Goal: Task Accomplishment & Management: Manage account settings

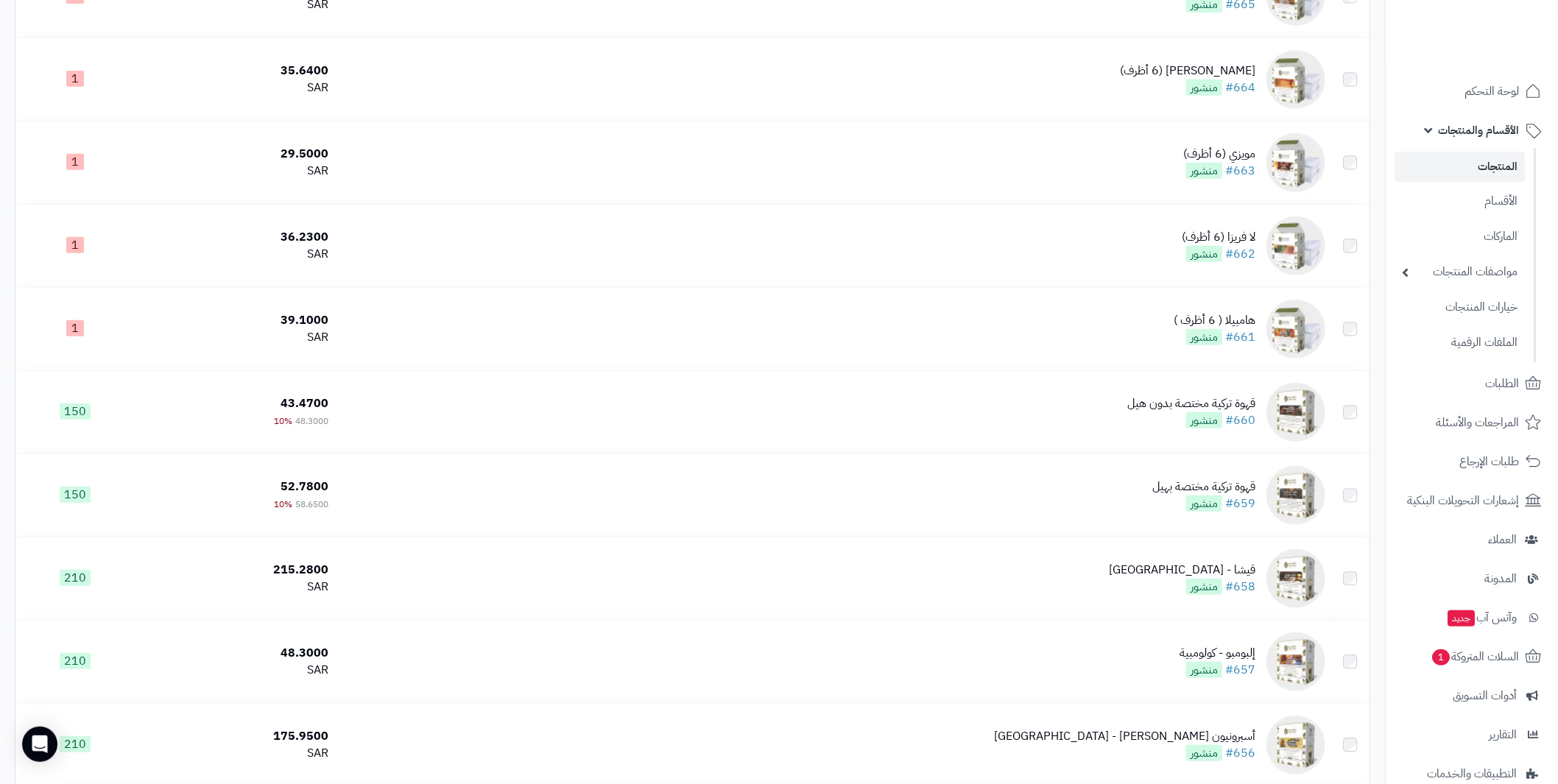
scroll to position [142, 0]
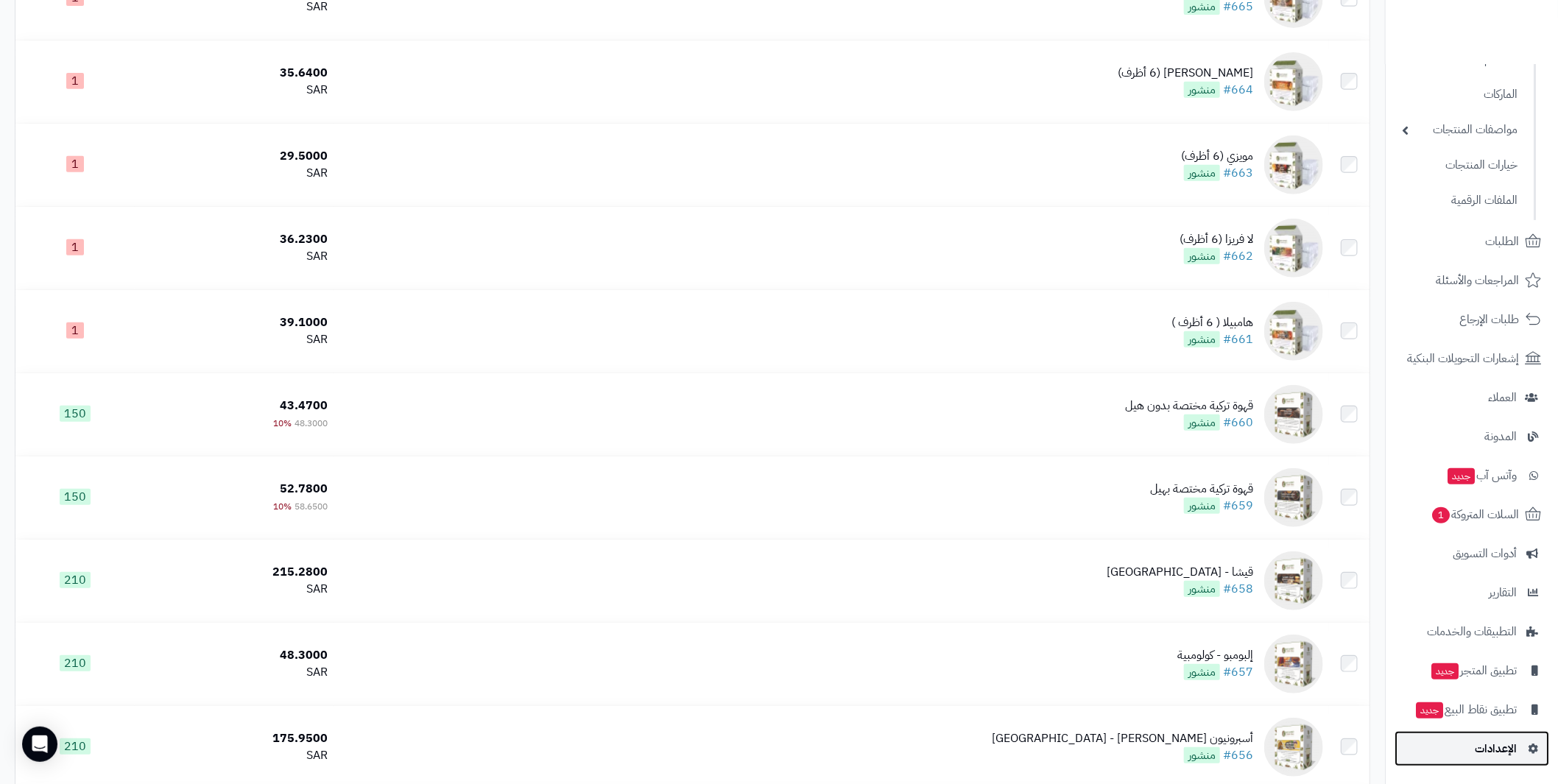
click at [1502, 738] on span "الإعدادات" at bounding box center [1495, 748] width 42 height 21
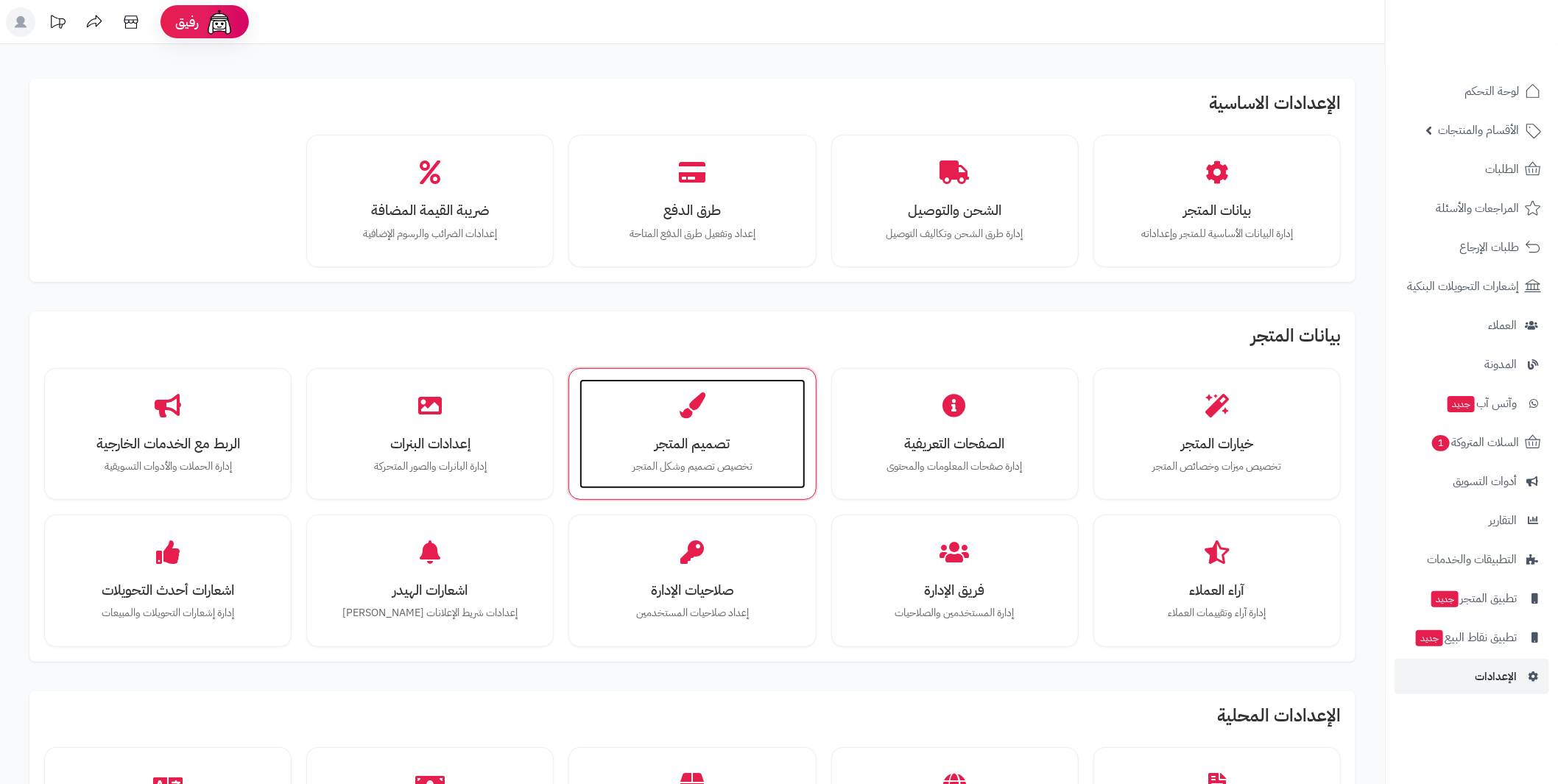
click at [704, 450] on h3 "تصميم المتجر" at bounding box center [692, 443] width 196 height 15
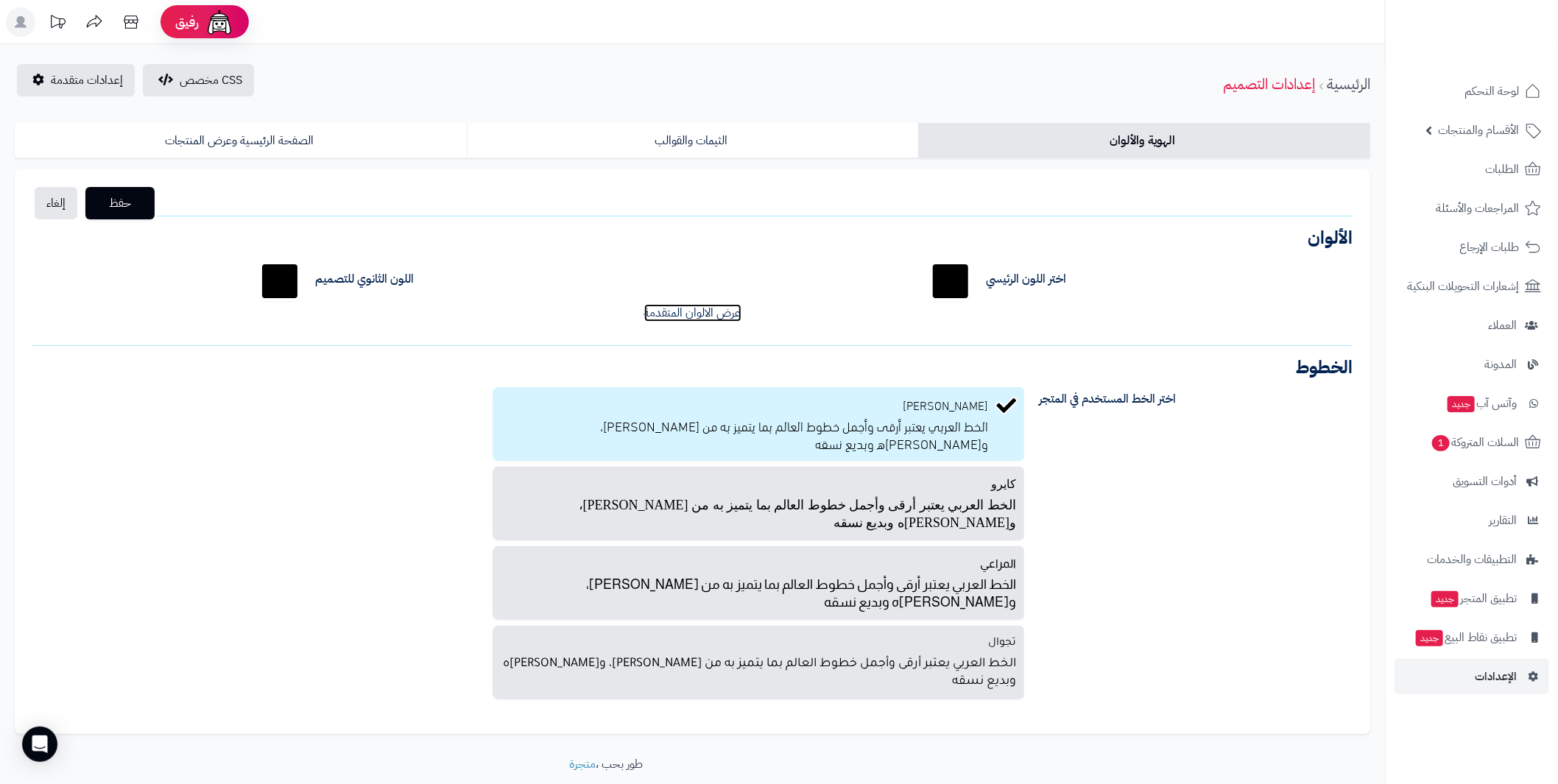
click at [675, 318] on link "عرض الالوان المتقدمة" at bounding box center [692, 313] width 97 height 18
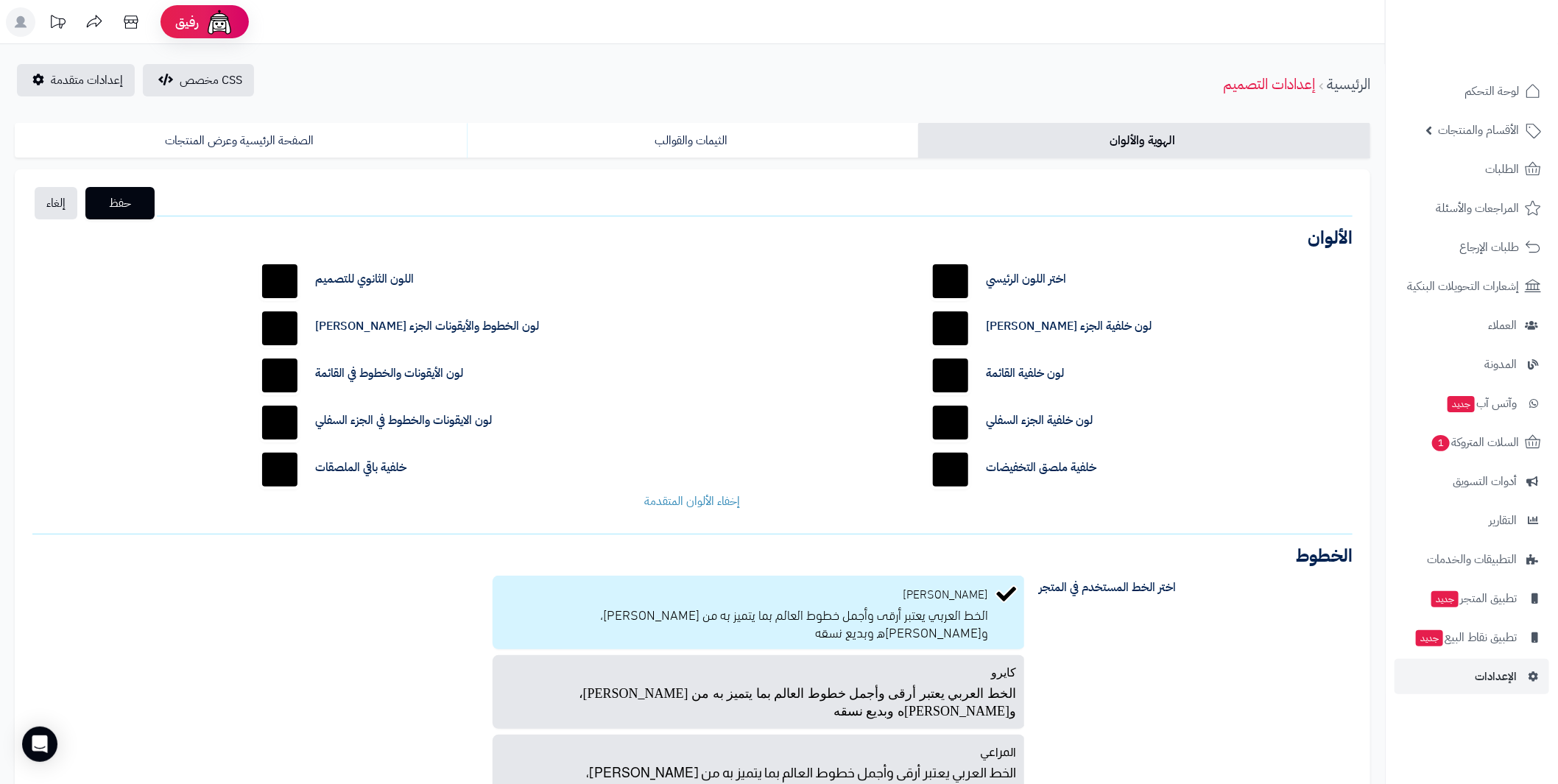
click at [940, 466] on input "*******" at bounding box center [950, 469] width 47 height 47
click at [763, 419] on div "اختر اللون الرئيسي ******* اللون الثانوي للتصميم ******* لون خلفية الجزء العلوي…" at bounding box center [692, 383] width 1342 height 274
click at [84, 86] on span "إعدادات متقدمة" at bounding box center [87, 81] width 72 height 18
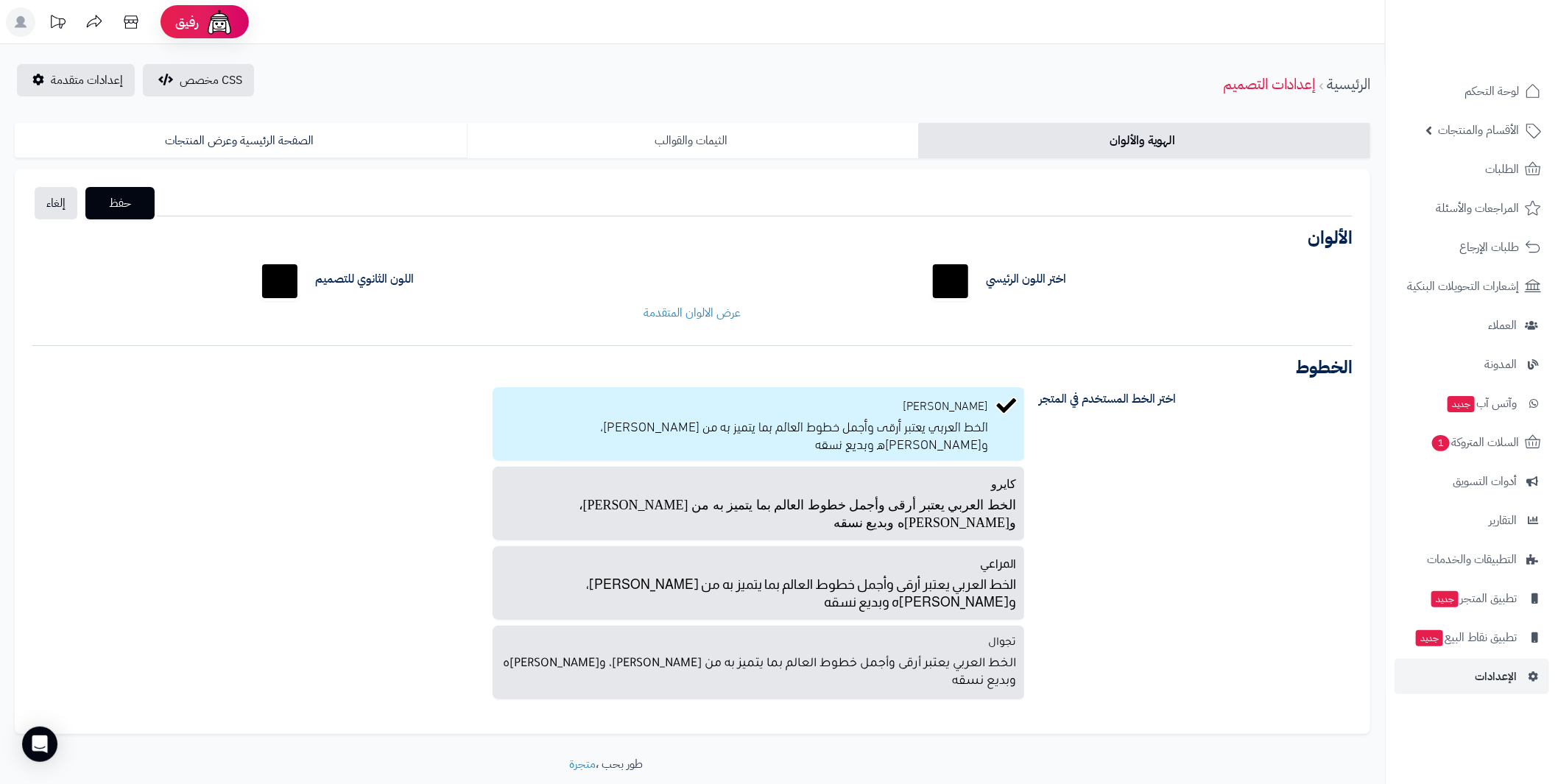
click at [709, 142] on link "الثيمات والقوالب" at bounding box center [693, 140] width 452 height 35
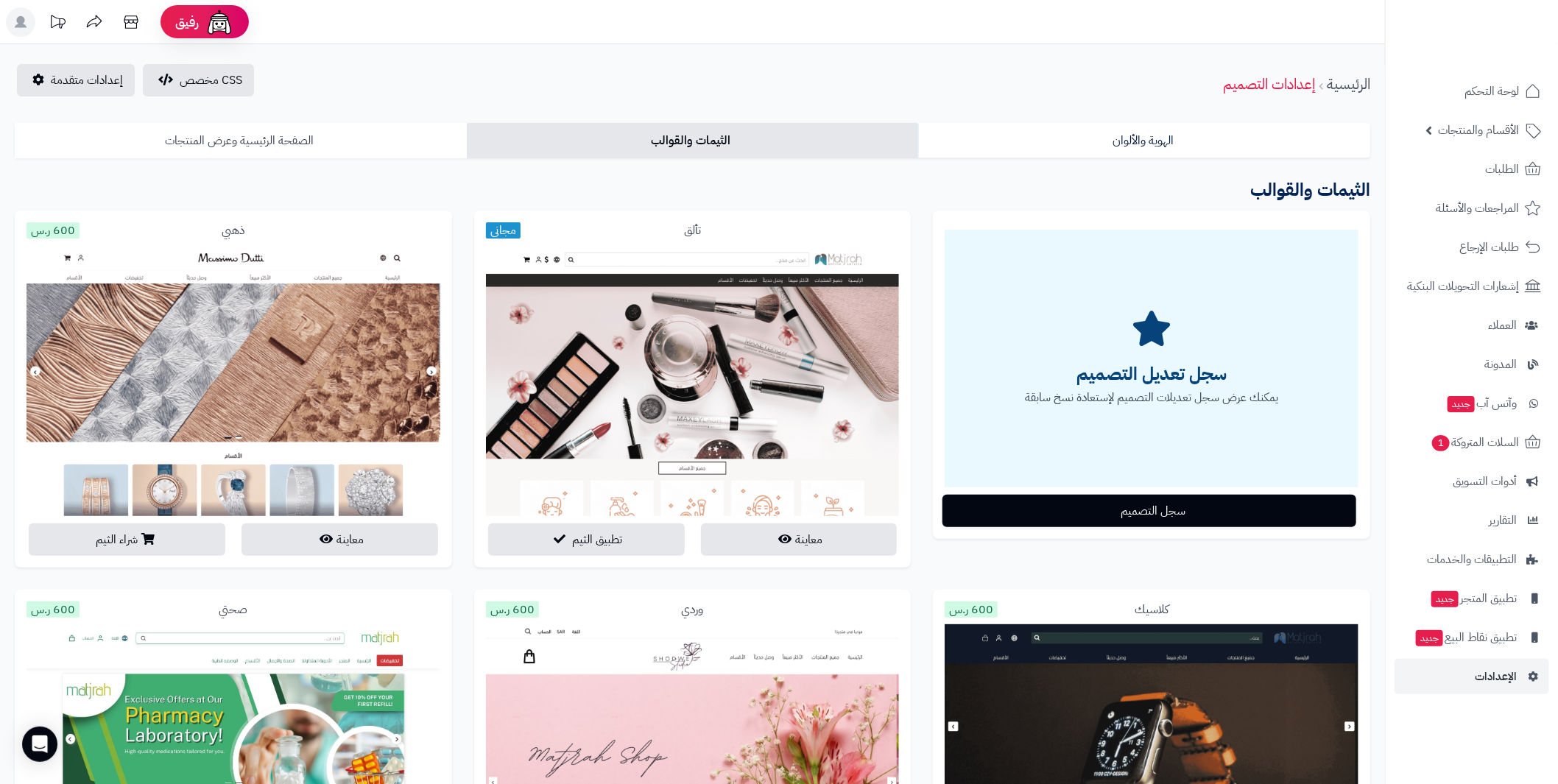
click at [296, 145] on link "الصفحة الرئيسية وعرض المنتجات" at bounding box center [241, 140] width 452 height 35
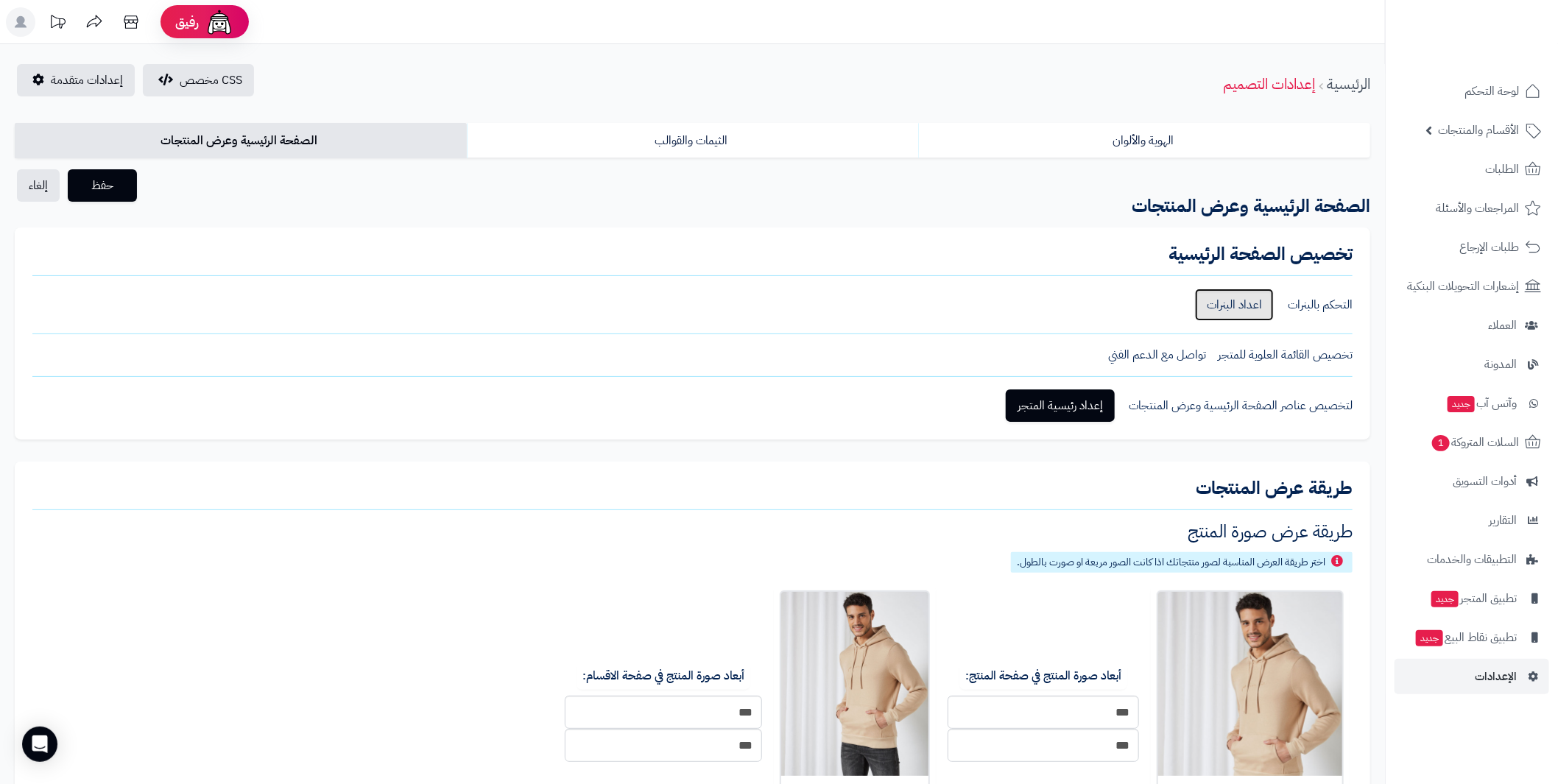
click at [1238, 303] on link "اعداد البنرات" at bounding box center [1234, 304] width 79 height 32
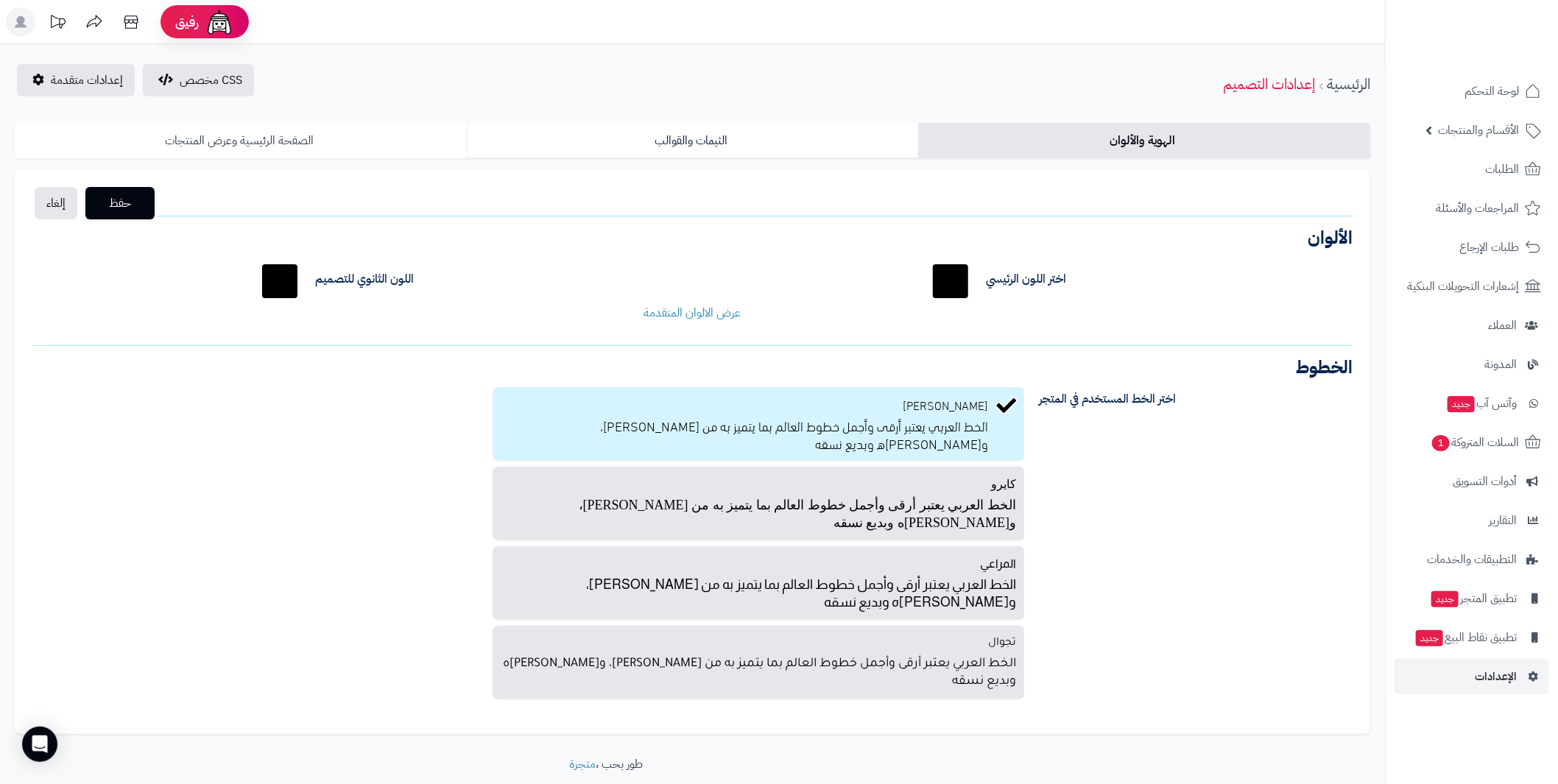
click at [252, 145] on link "الصفحة الرئيسية وعرض المنتجات" at bounding box center [241, 140] width 452 height 35
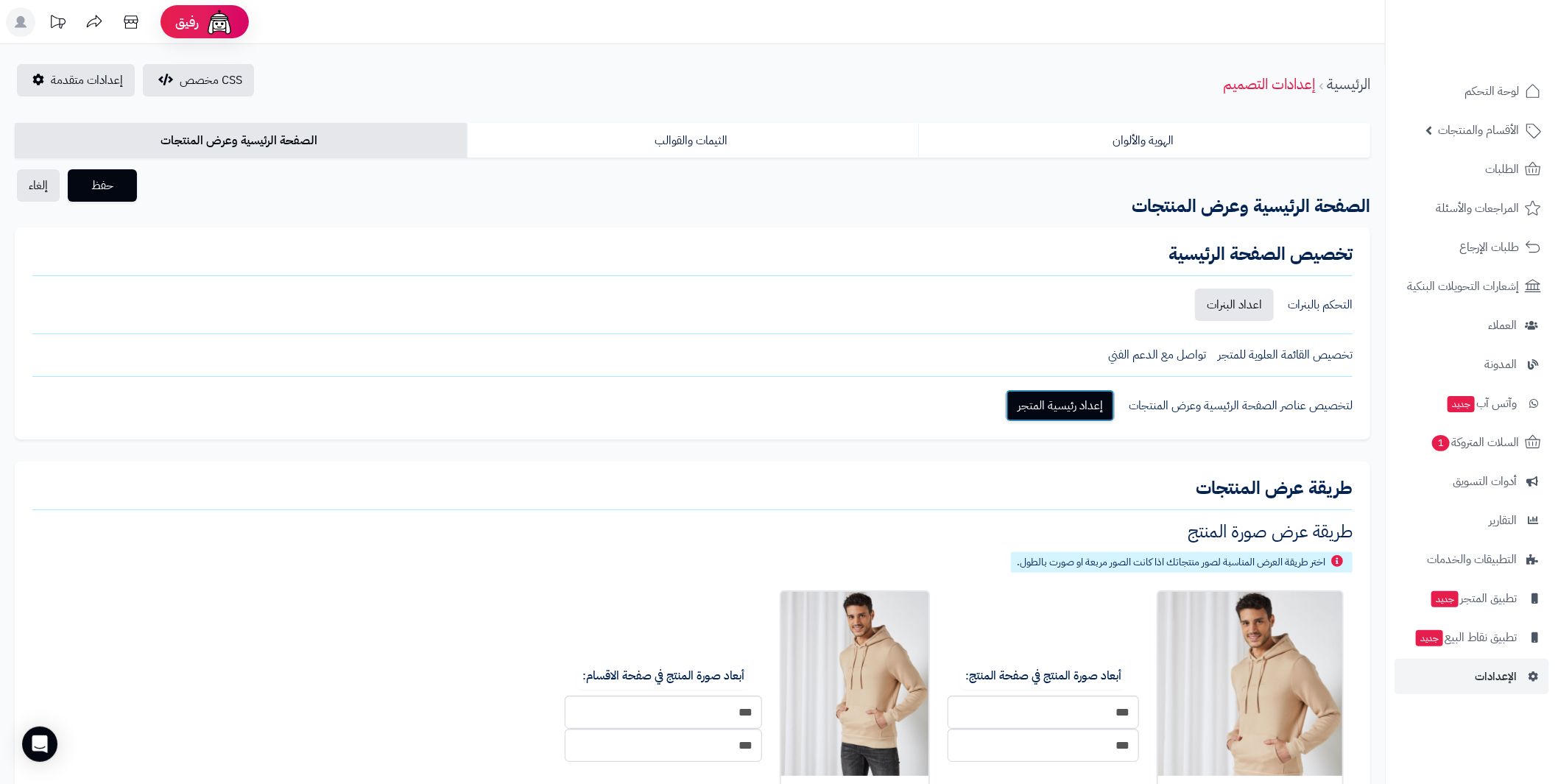
click at [1069, 411] on link "إعداد رئيسية المتجر" at bounding box center [1060, 405] width 109 height 32
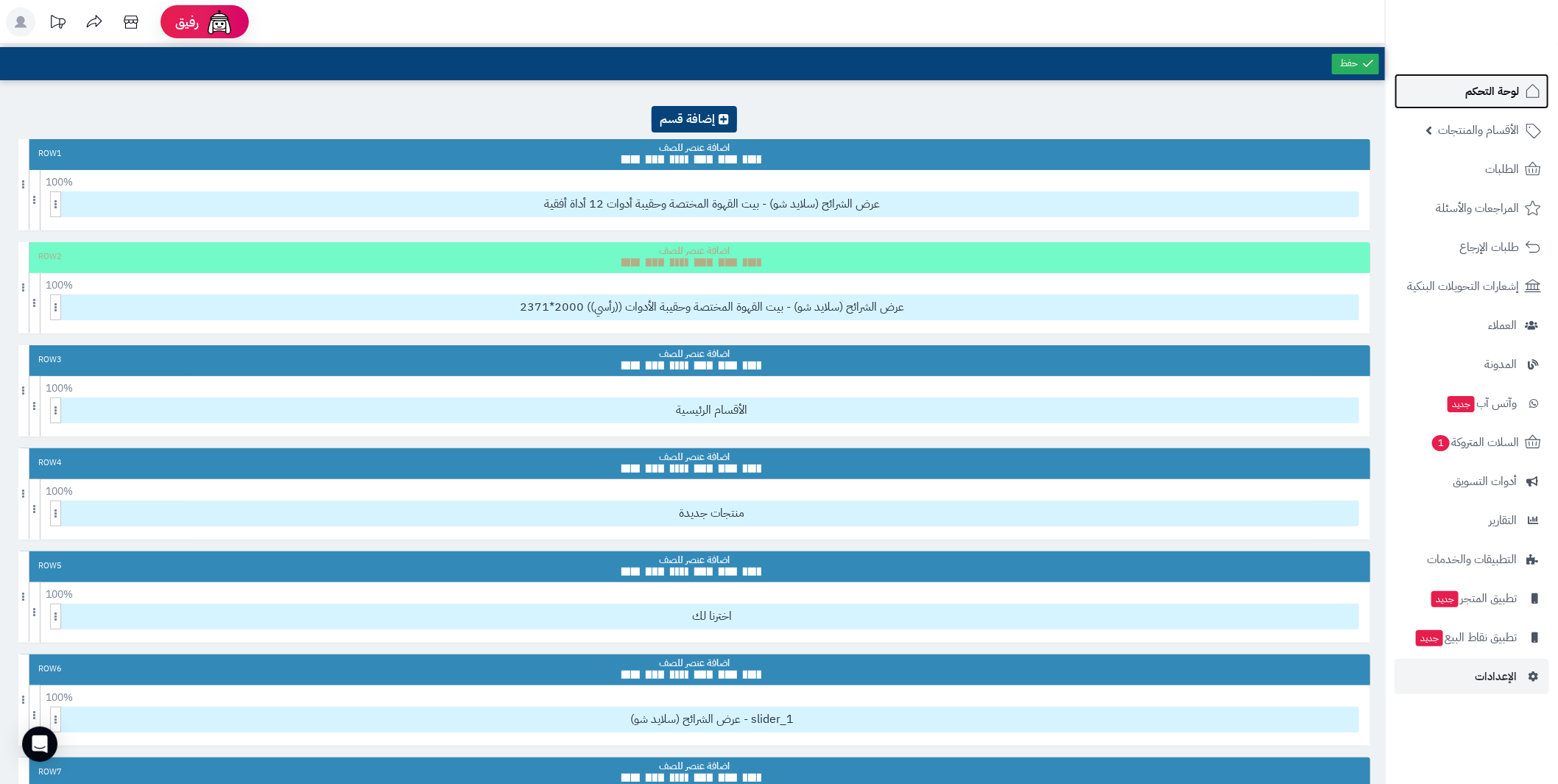
click at [1498, 94] on span "لوحة التحكم" at bounding box center [1492, 91] width 54 height 21
